Goal: Transaction & Acquisition: Purchase product/service

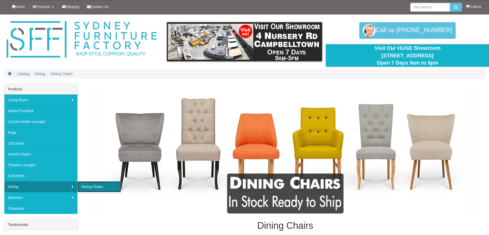
click at [95, 186] on link "Dining Chairs" at bounding box center [98, 187] width 43 height 11
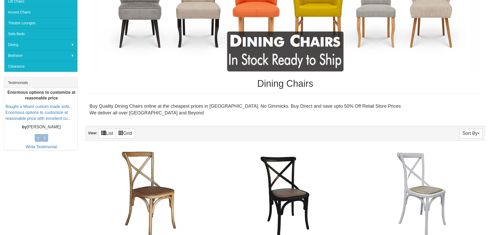
scroll to position [138, 0]
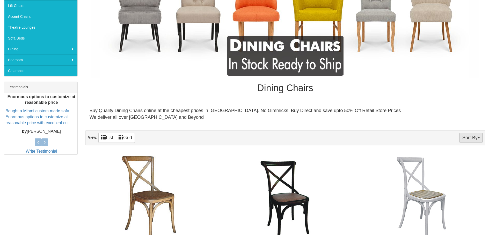
click at [470, 137] on button "Sort By" at bounding box center [470, 138] width 23 height 10
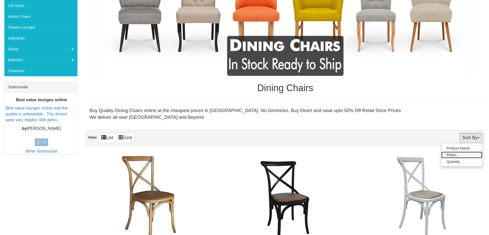
click at [454, 153] on link "Price+" at bounding box center [461, 155] width 41 height 7
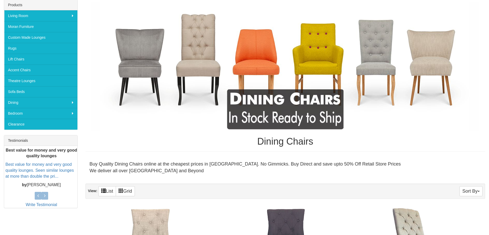
scroll to position [52, 0]
